Goal: Communication & Community: Answer question/provide support

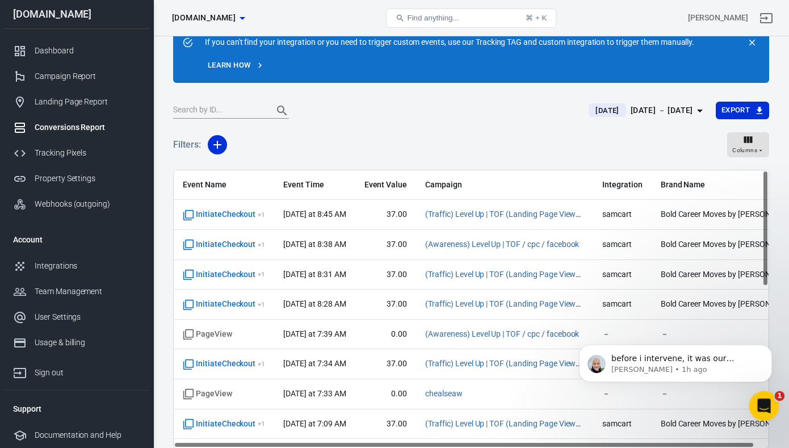
click at [766, 404] on icon "Open Intercom Messenger" at bounding box center [762, 404] width 19 height 19
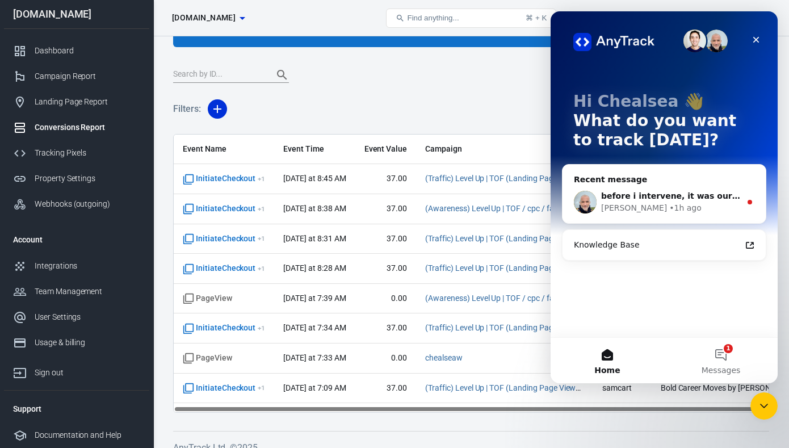
scroll to position [83, 0]
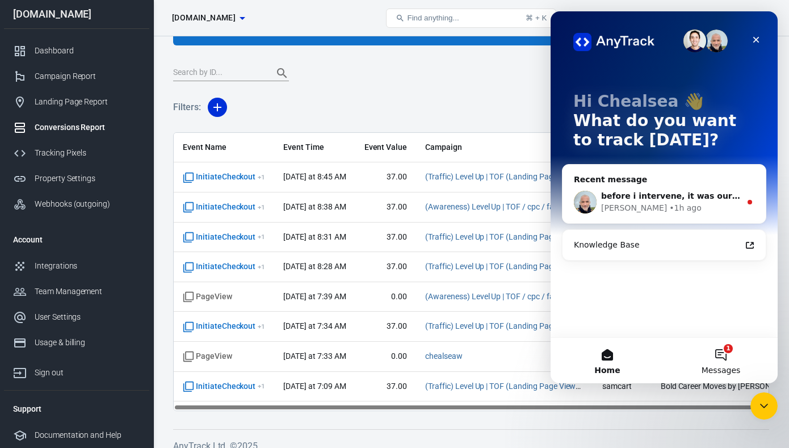
click at [725, 353] on button "1 Messages" at bounding box center [720, 360] width 113 height 45
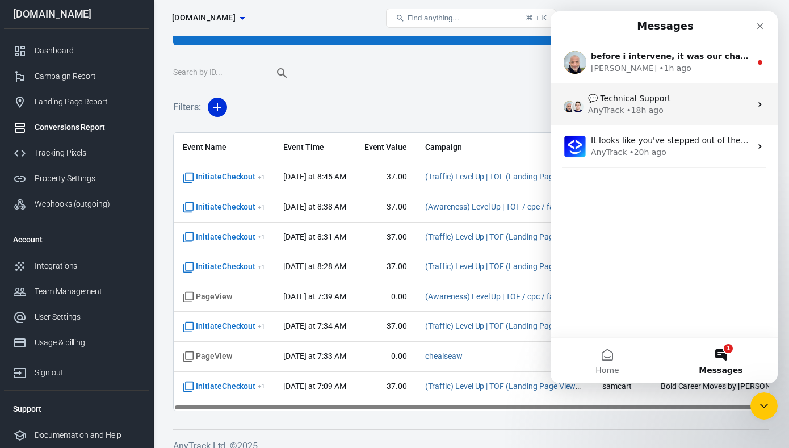
click at [654, 113] on div "• 18h ago" at bounding box center [644, 110] width 37 height 12
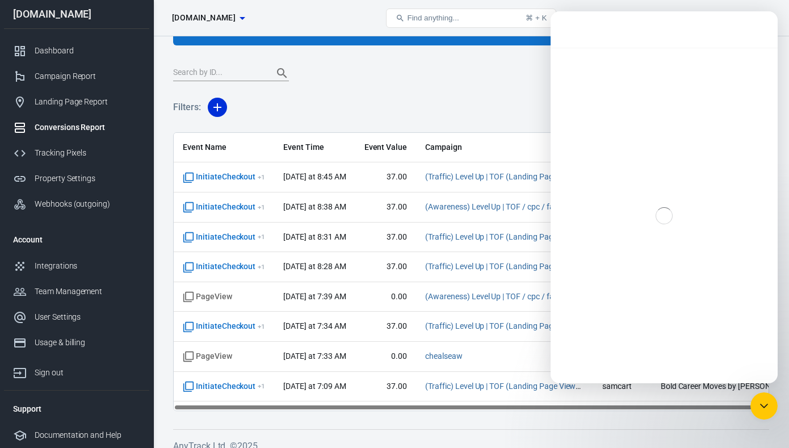
scroll to position [78, 0]
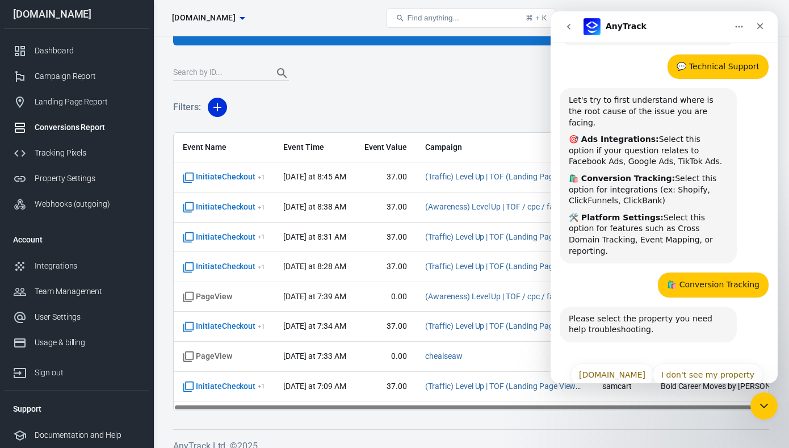
click at [568, 27] on icon "go back" at bounding box center [568, 26] width 9 height 9
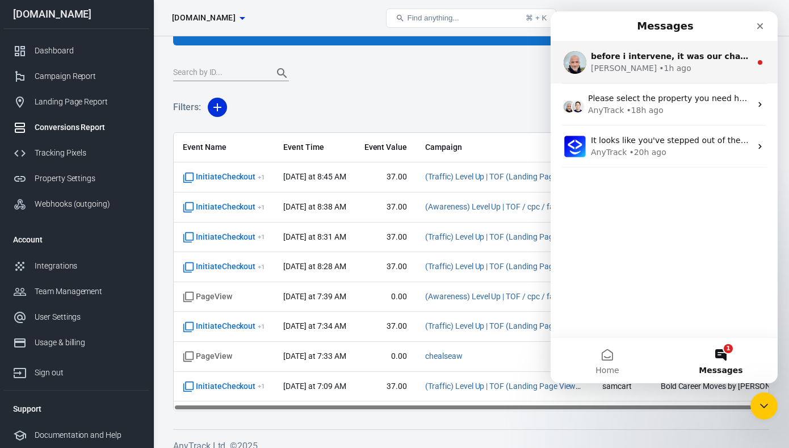
click at [619, 62] on div "before i intervene, it was our chatbot;) Now it's a real human;) We check our c…" at bounding box center [671, 56] width 160 height 12
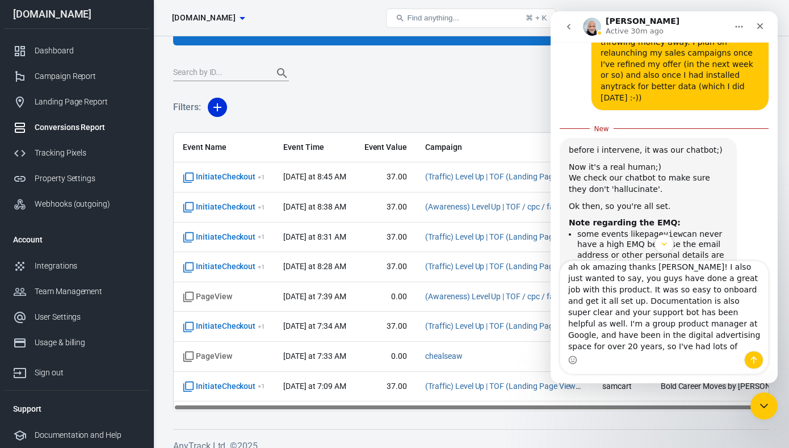
scroll to position [18, 0]
click at [715, 336] on textarea "ah ok amazing thanks [PERSON_NAME]! I also just wanted to say, you guys have do…" at bounding box center [664, 306] width 208 height 90
click at [726, 322] on textarea "ah ok amazing thanks [PERSON_NAME]! I also just wanted to say, you guys have do…" at bounding box center [664, 306] width 208 height 90
drag, startPoint x: 726, startPoint y: 322, endPoint x: 700, endPoint y: 323, distance: 26.7
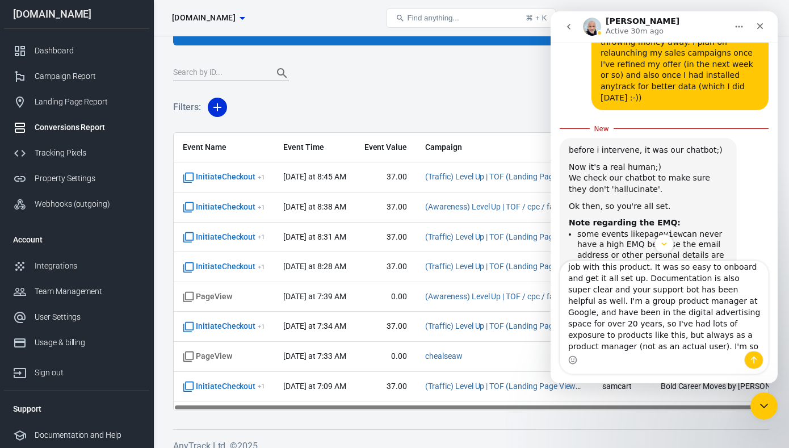
click at [724, 322] on textarea "ah ok amazing thanks [PERSON_NAME]! I also just wanted to say, you guys have do…" at bounding box center [664, 306] width 208 height 90
click at [592, 335] on textarea "ah ok amazing thanks [PERSON_NAME]! I also just wanted to say, you guys have do…" at bounding box center [664, 306] width 208 height 90
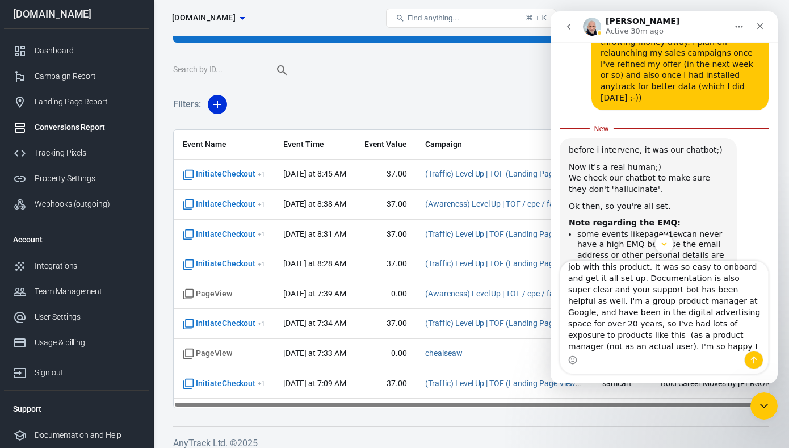
scroll to position [30, 0]
click at [637, 337] on textarea "ah ok amazing thanks [PERSON_NAME]! I also just wanted to say, you guys have do…" at bounding box center [664, 306] width 208 height 90
drag, startPoint x: 710, startPoint y: 335, endPoint x: 721, endPoint y: 336, distance: 10.8
click at [710, 335] on textarea "ah ok amazing thanks [PERSON_NAME]! I also just wanted to say, you guys have do…" at bounding box center [664, 306] width 208 height 90
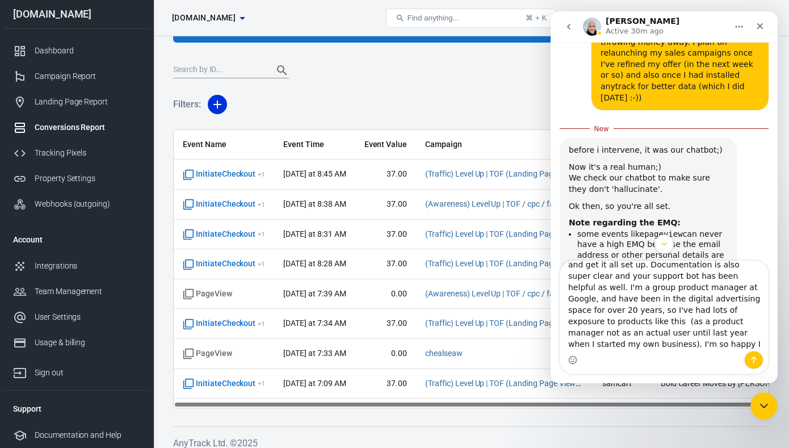
type textarea "ah ok amazing thanks [PERSON_NAME]! I also just wanted to say, you guys have do…"
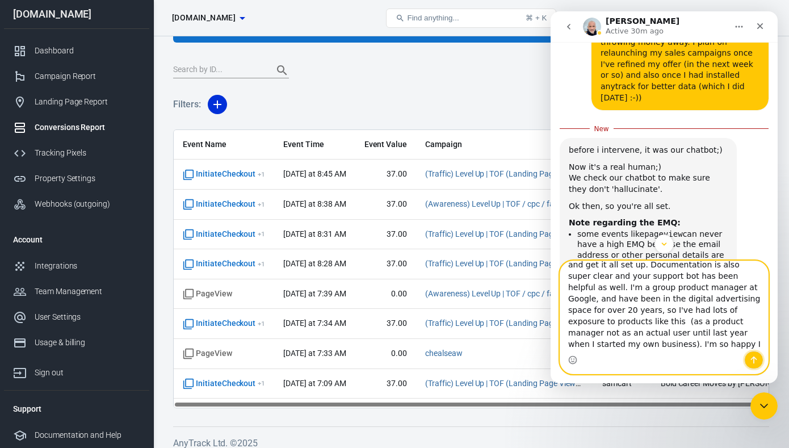
click at [753, 361] on icon "Send a message…" at bounding box center [754, 359] width 6 height 7
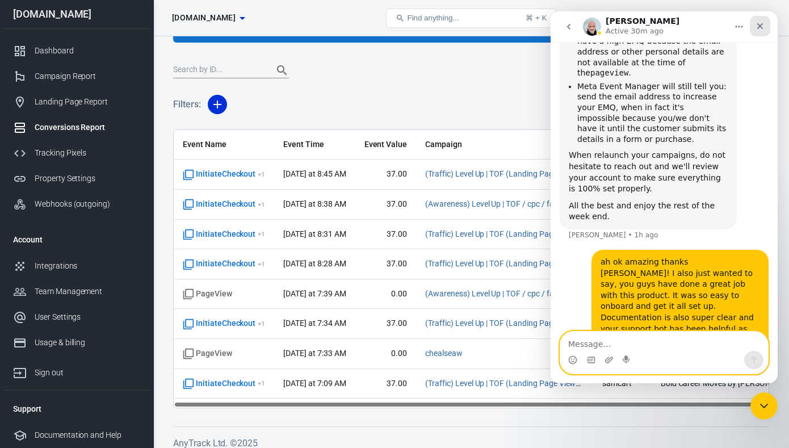
scroll to position [86, 0]
click at [755, 31] on div "Close" at bounding box center [759, 26] width 20 height 20
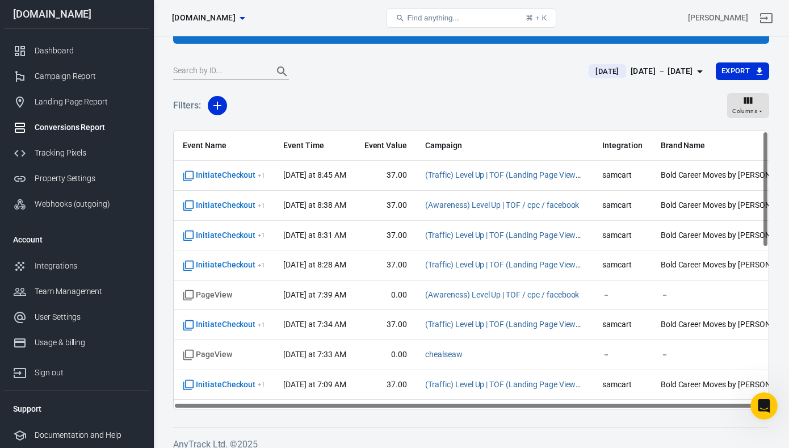
scroll to position [87, 0]
